Goal: Entertainment & Leisure: Consume media (video, audio)

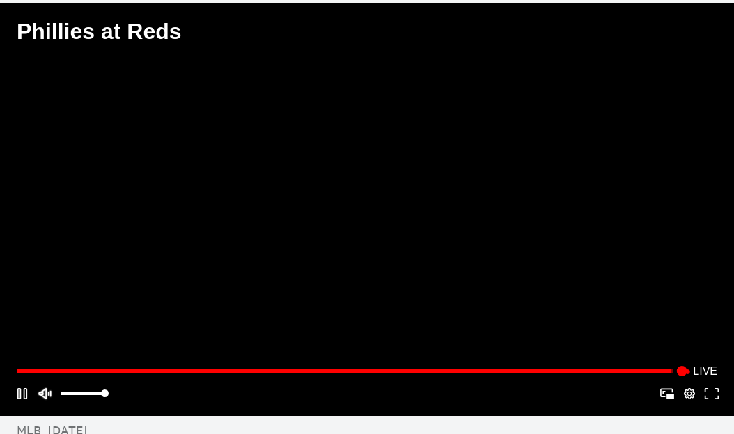
click at [47, 397] on button "Mute" at bounding box center [44, 394] width 22 height 22
click at [45, 397] on button "Mute" at bounding box center [44, 394] width 22 height 22
click at [45, 402] on button "Mute" at bounding box center [44, 394] width 22 height 22
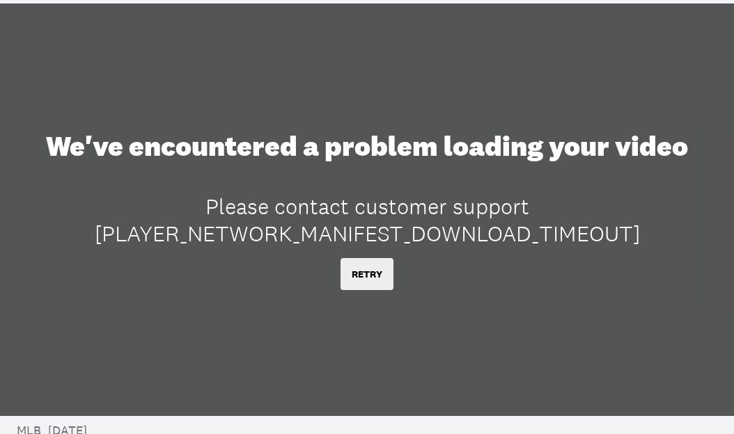
click at [372, 278] on button "RETRY" at bounding box center [366, 274] width 53 height 32
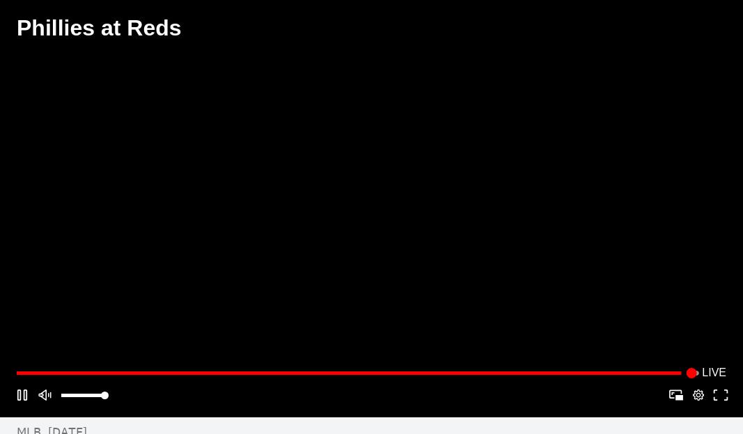
scroll to position [1, 0]
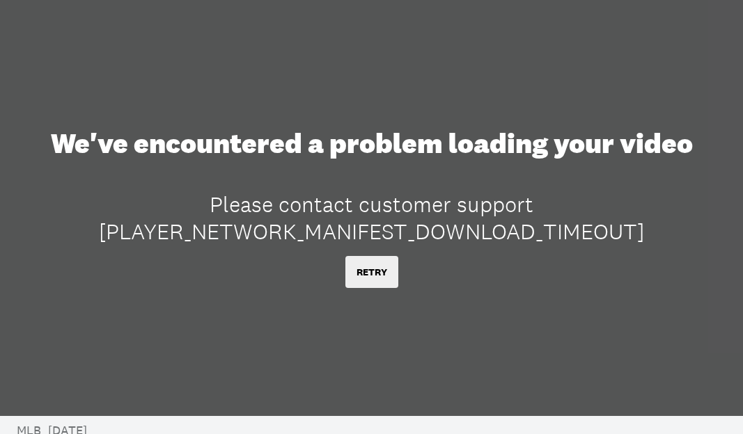
click at [374, 266] on button "RETRY" at bounding box center [371, 272] width 53 height 32
